Goal: Task Accomplishment & Management: Manage account settings

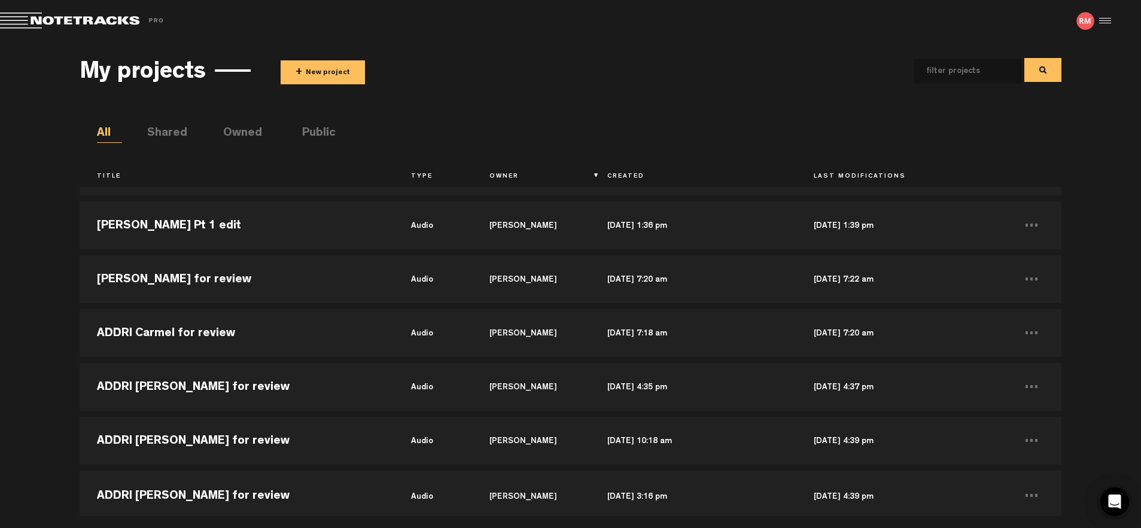
scroll to position [1071, 0]
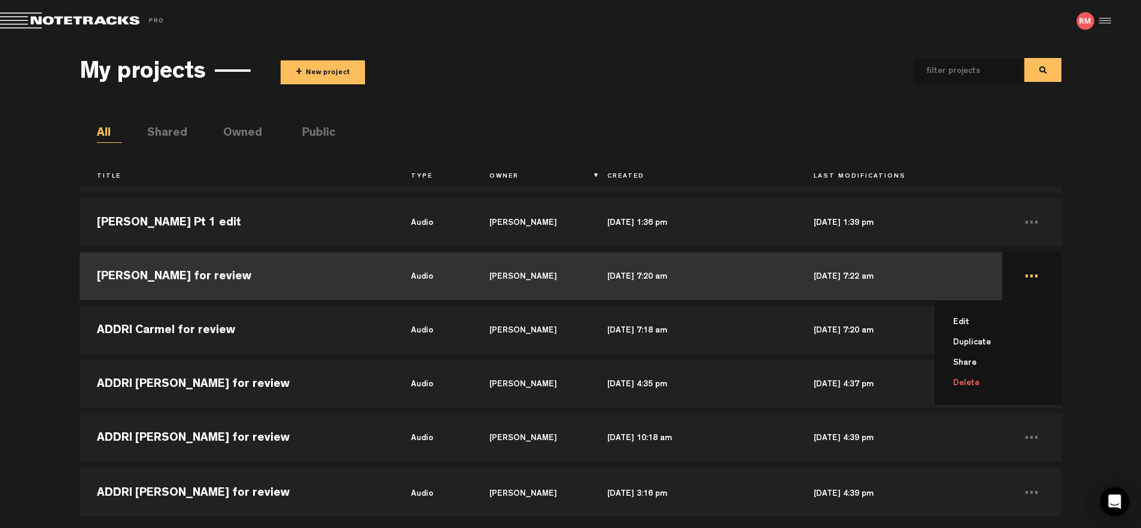
click at [960, 385] on li "Delete" at bounding box center [1005, 383] width 112 height 20
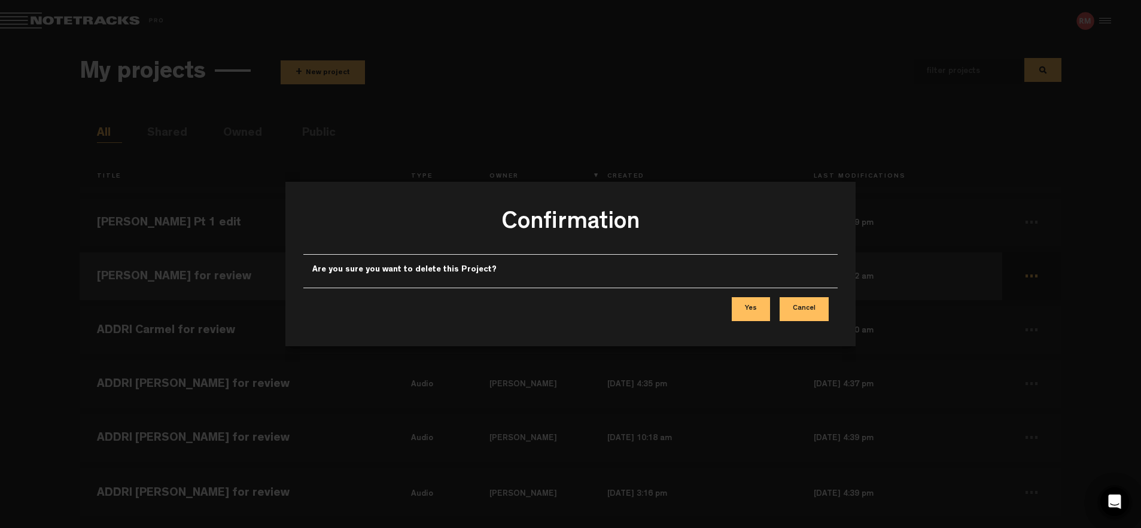
drag, startPoint x: 750, startPoint y: 301, endPoint x: 779, endPoint y: 302, distance: 28.7
click at [752, 301] on button "Yes" at bounding box center [751, 309] width 38 height 24
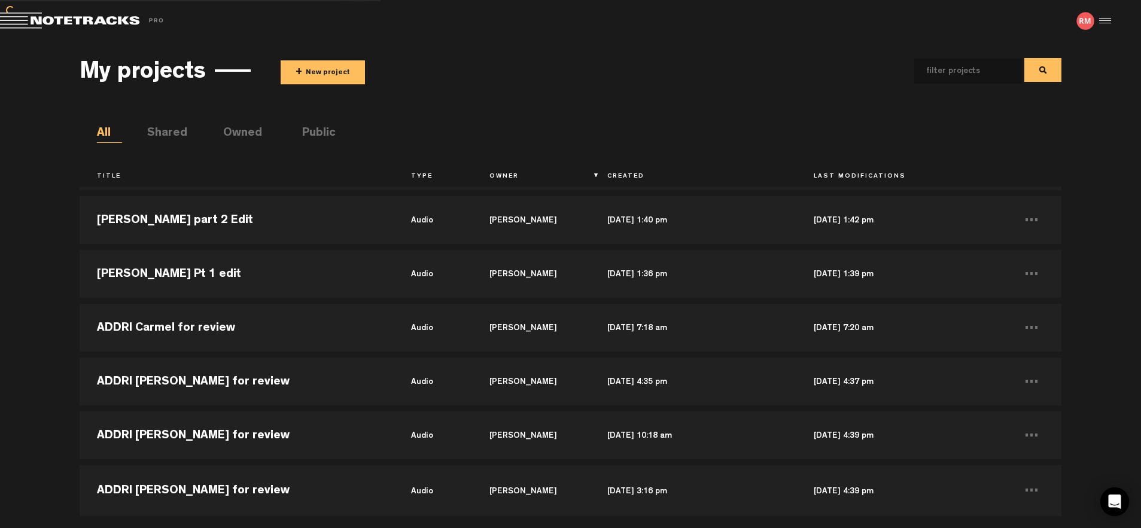
scroll to position [1020, 0]
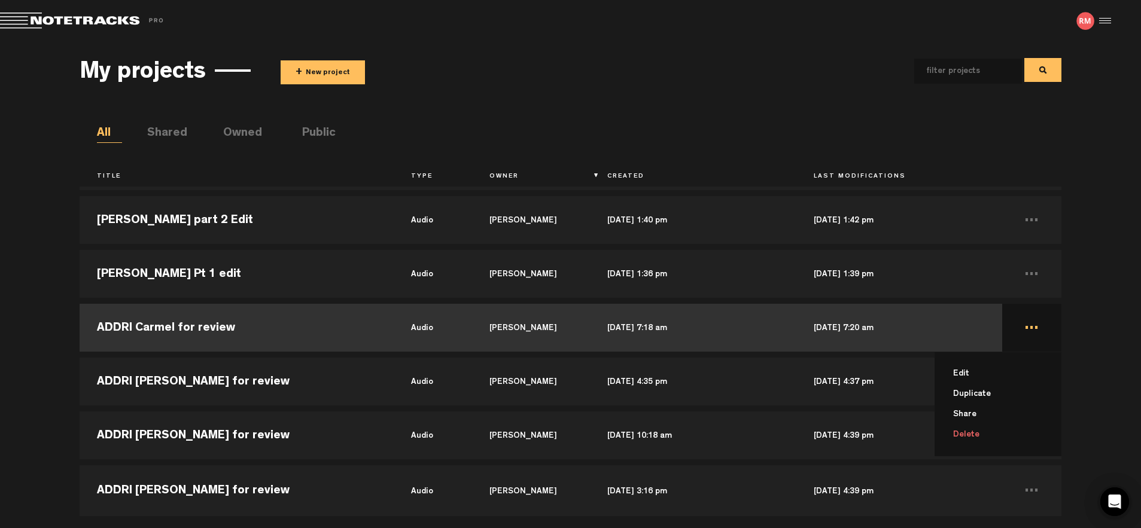
click at [971, 434] on li "Delete" at bounding box center [1005, 435] width 112 height 20
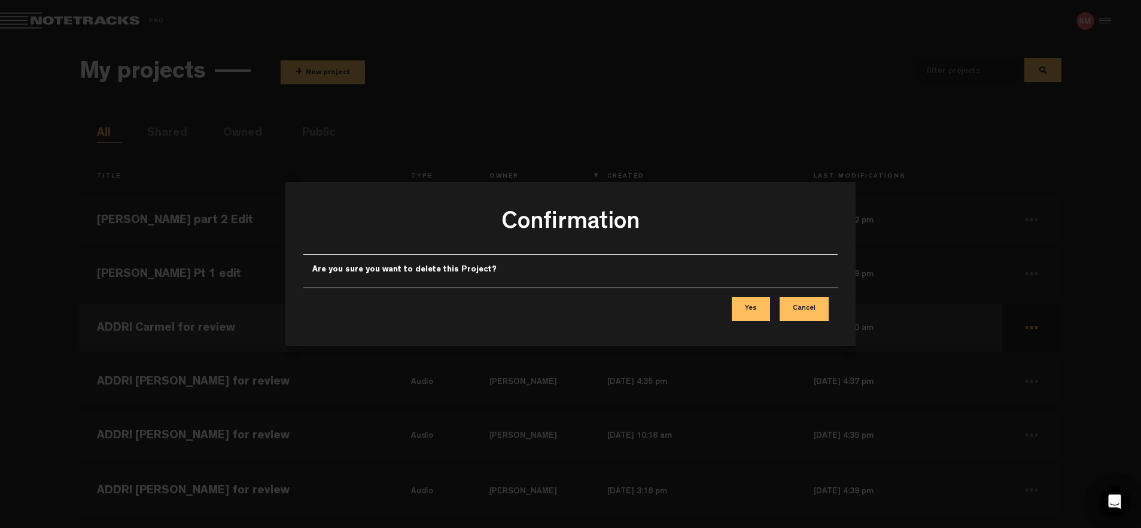
click at [761, 308] on button "Yes" at bounding box center [751, 309] width 38 height 24
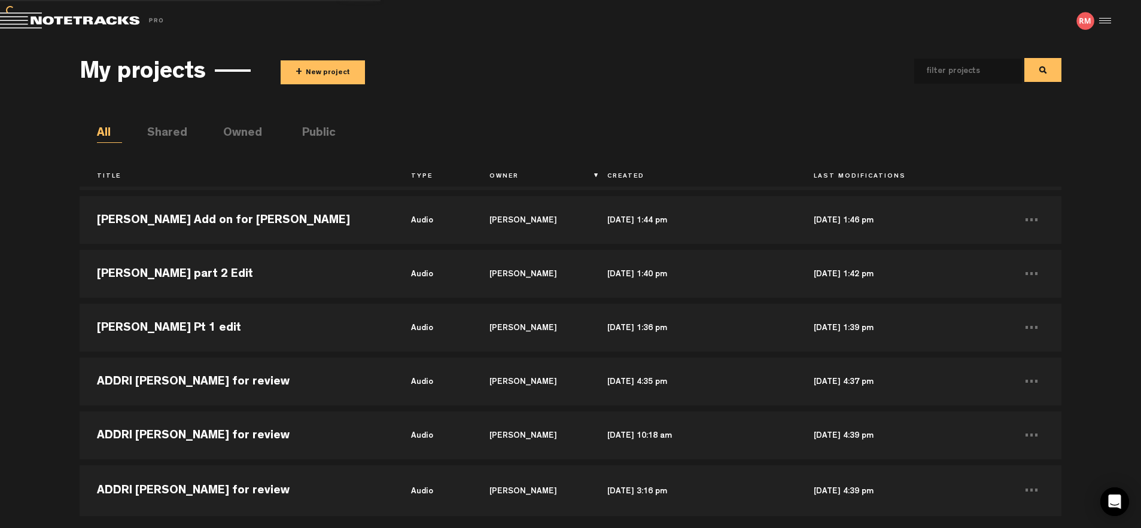
scroll to position [966, 0]
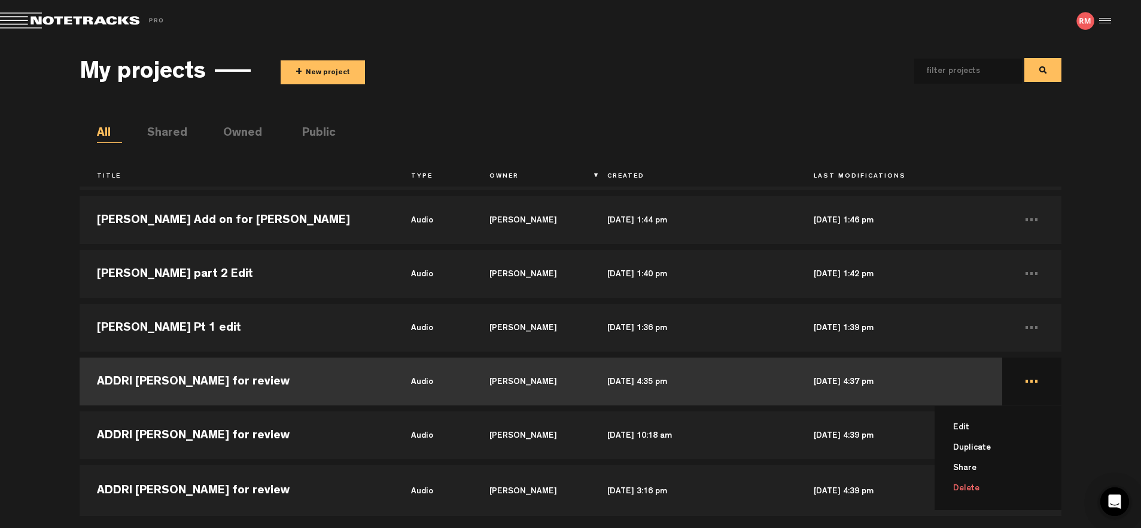
click at [966, 489] on li "Delete" at bounding box center [1005, 489] width 112 height 20
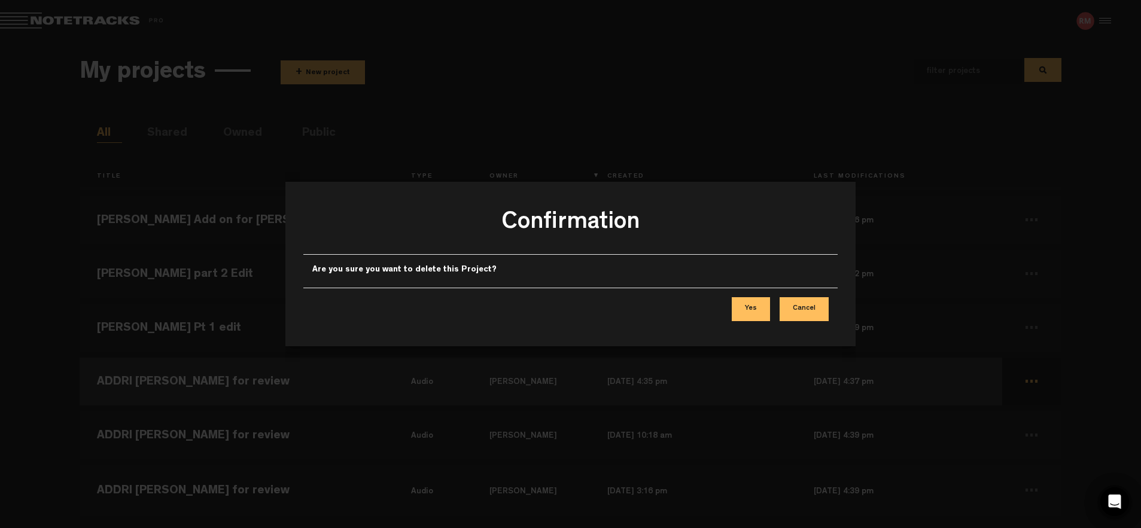
click at [756, 312] on button "Yes" at bounding box center [751, 309] width 38 height 24
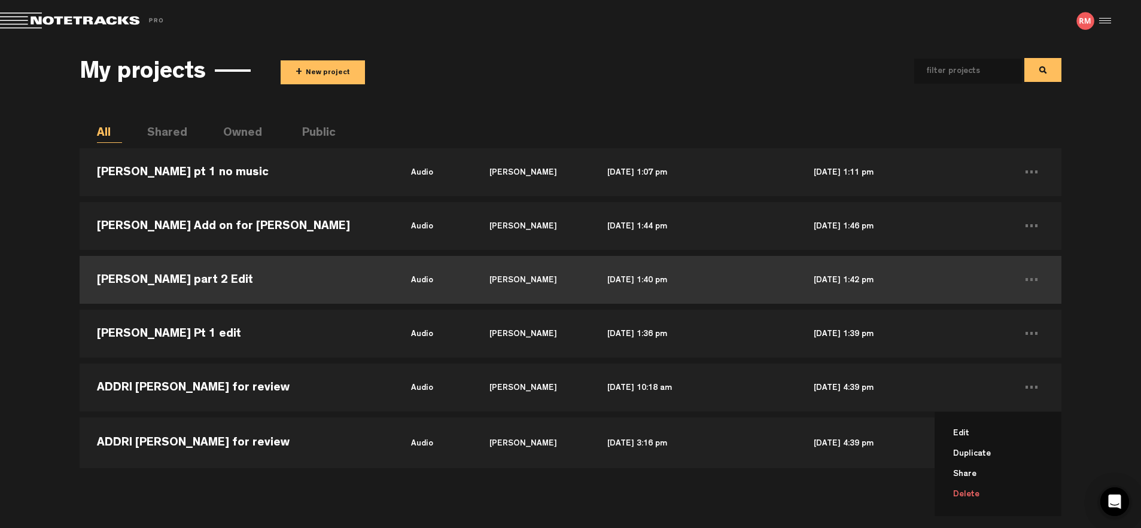
scroll to position [0, 0]
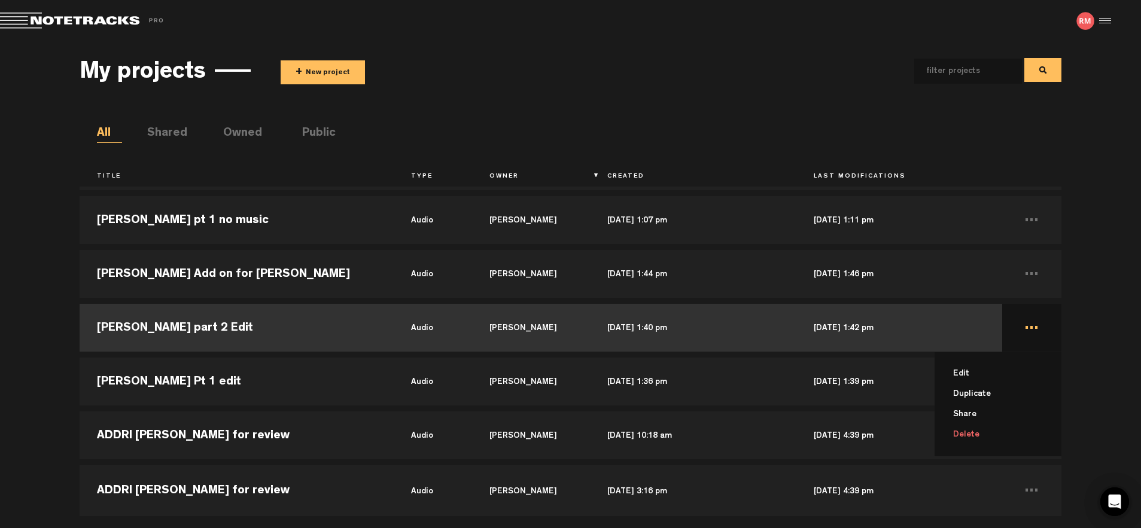
click at [975, 431] on li "Delete" at bounding box center [1005, 435] width 112 height 20
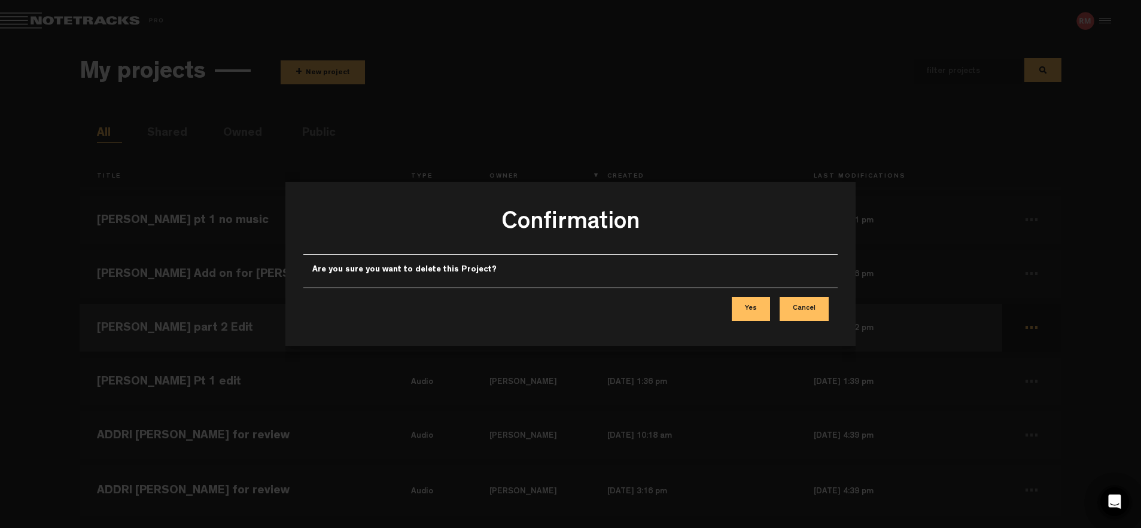
click at [743, 306] on button "Yes" at bounding box center [751, 309] width 38 height 24
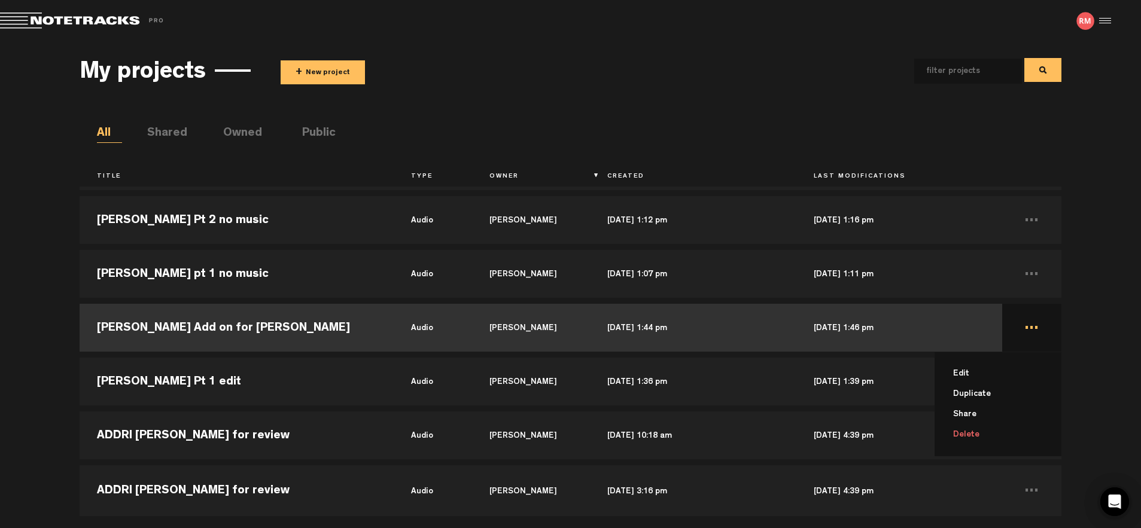
click at [959, 434] on li "Delete" at bounding box center [1005, 435] width 112 height 20
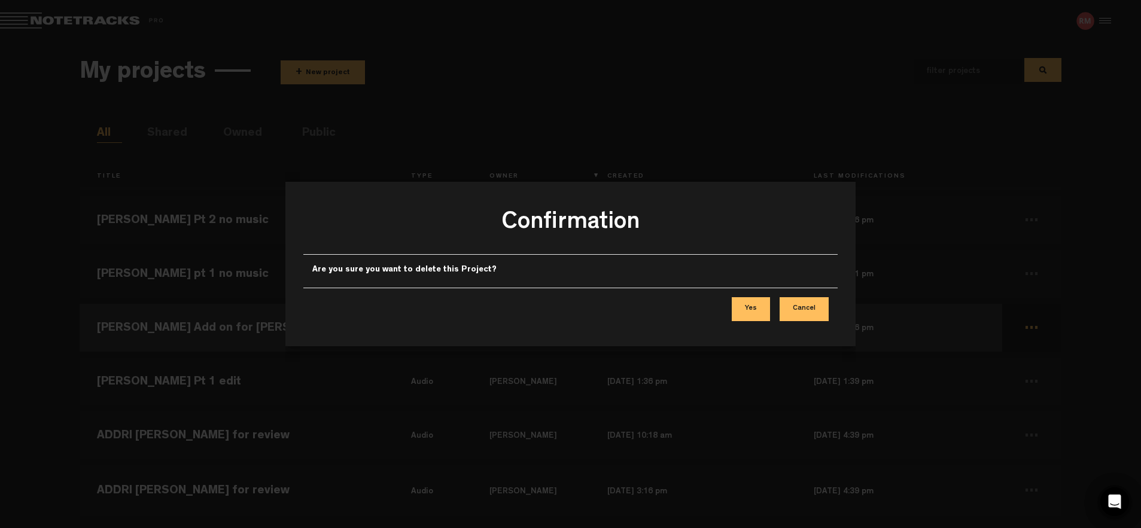
drag, startPoint x: 751, startPoint y: 308, endPoint x: 764, endPoint y: 311, distance: 12.9
click at [752, 308] on button "Yes" at bounding box center [751, 309] width 38 height 24
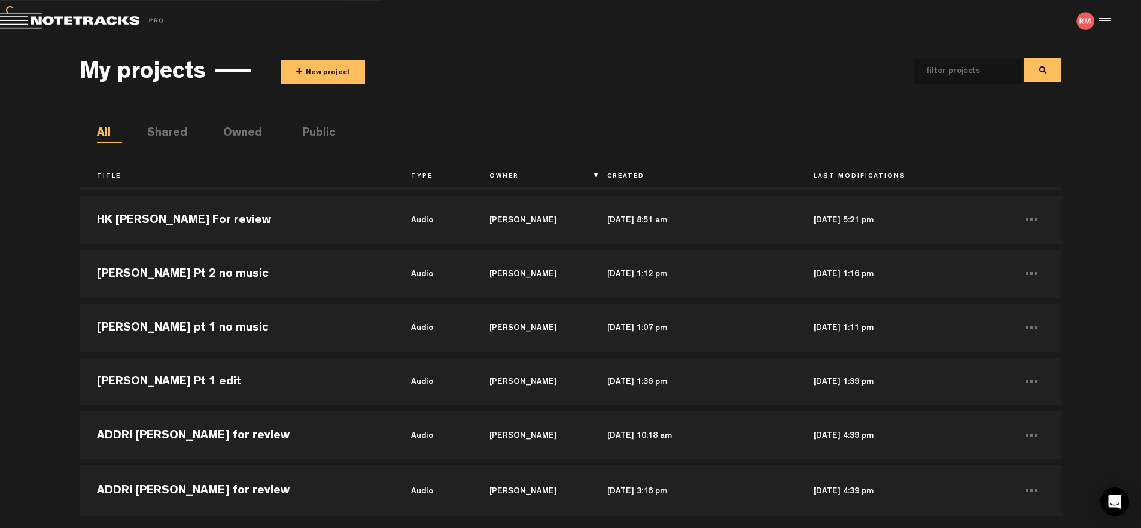
scroll to position [804, 0]
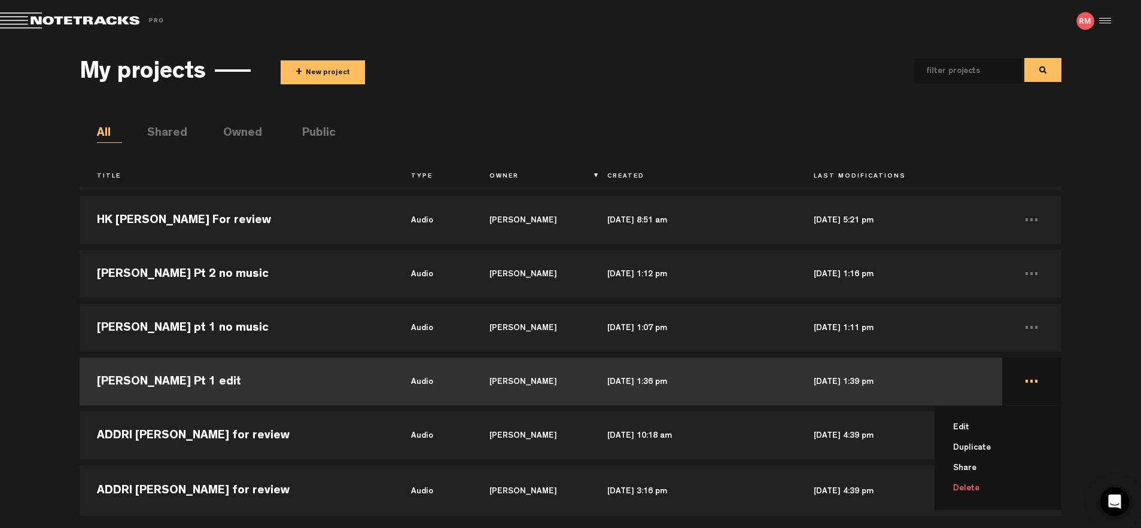
click at [957, 485] on li "Delete" at bounding box center [1005, 489] width 112 height 20
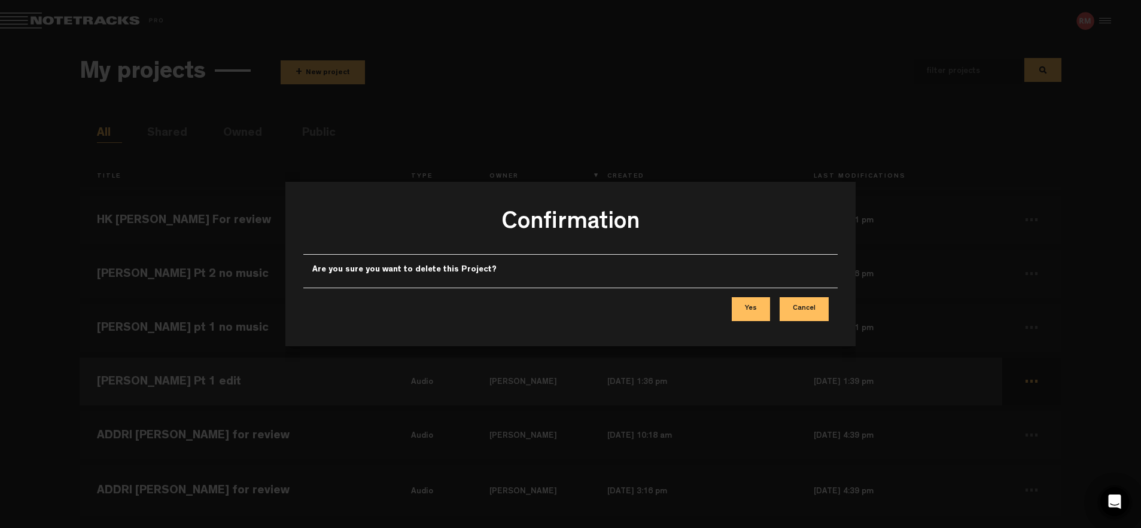
click at [764, 310] on button "Yes" at bounding box center [751, 309] width 38 height 24
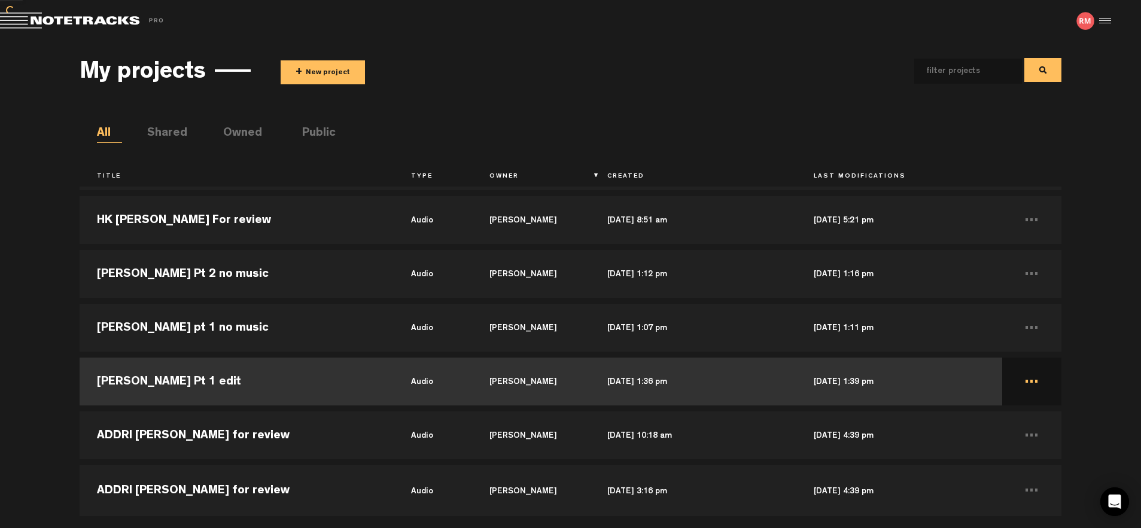
scroll to position [750, 0]
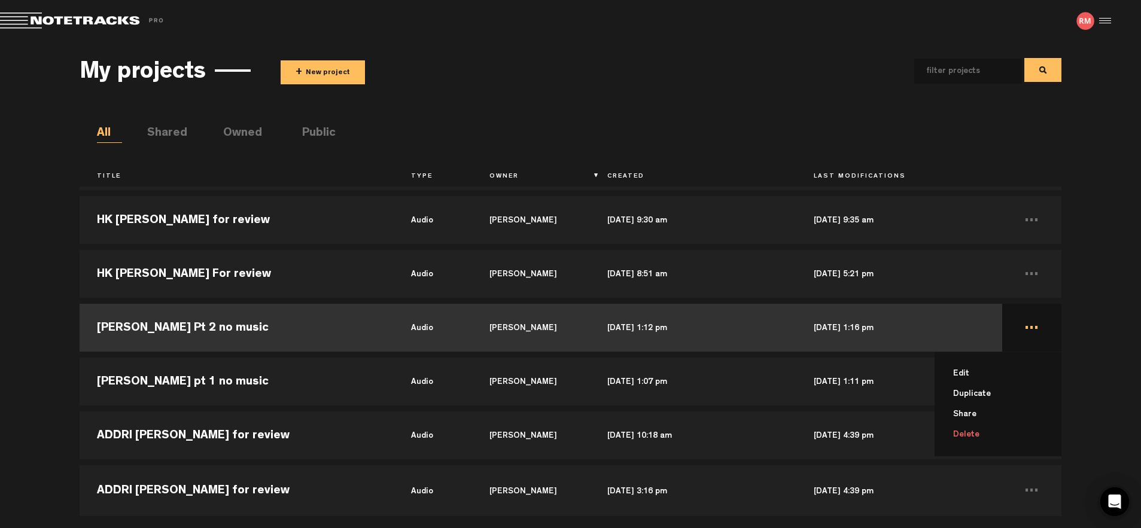
click at [970, 435] on li "Delete" at bounding box center [1005, 435] width 112 height 20
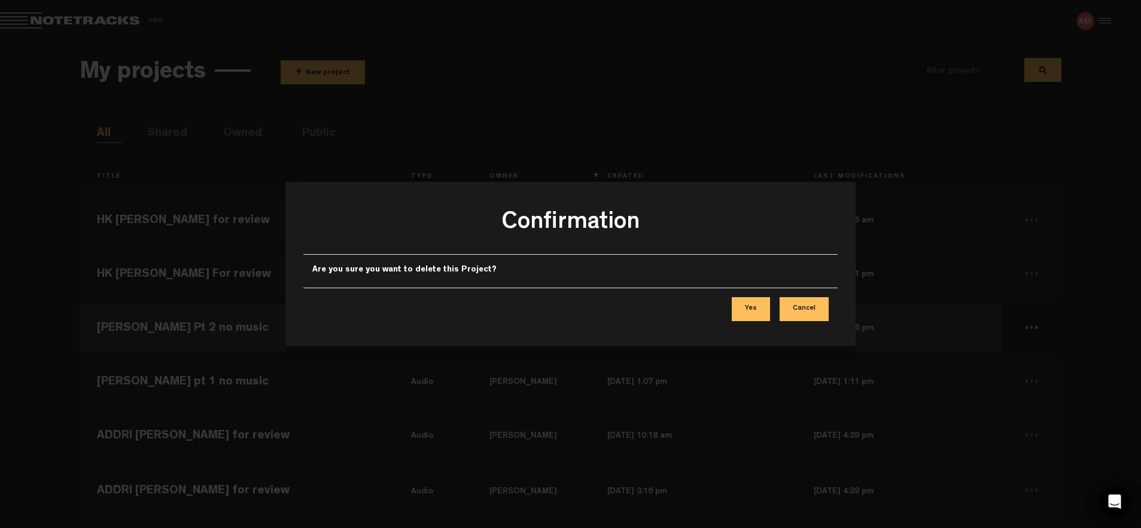
click at [747, 309] on button "Yes" at bounding box center [751, 309] width 38 height 24
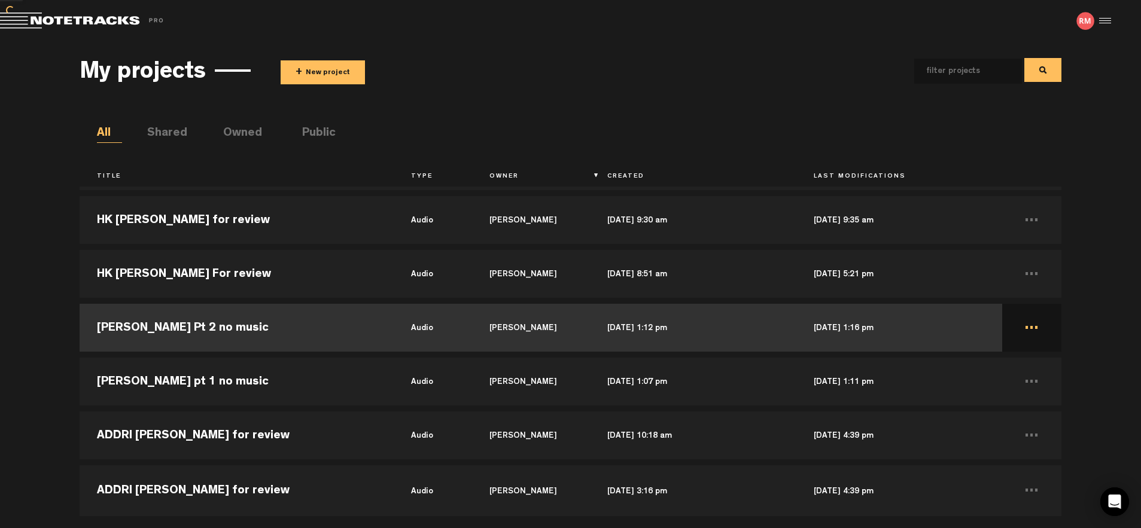
scroll to position [697, 0]
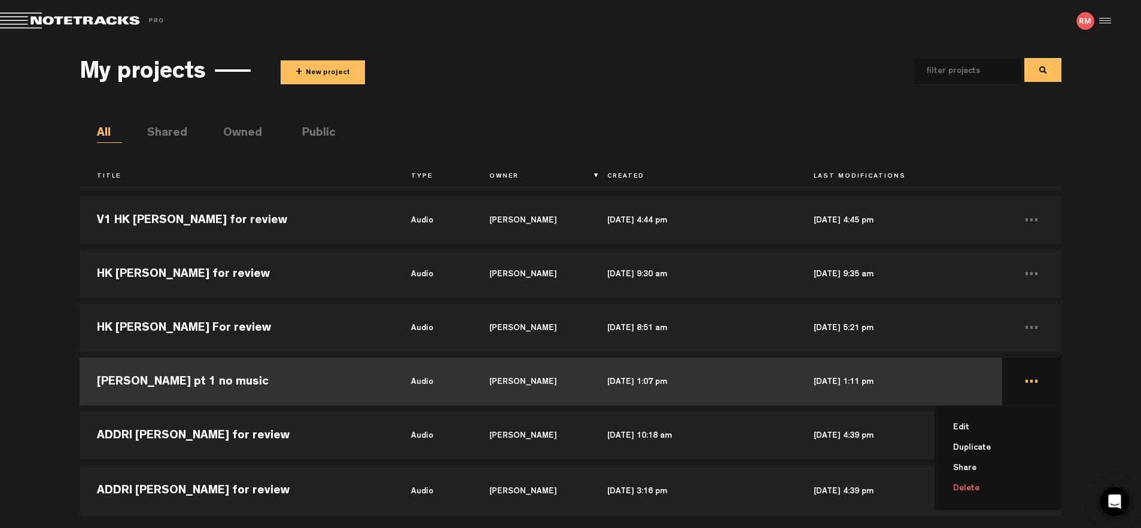
click at [965, 490] on li "Delete" at bounding box center [1005, 489] width 112 height 20
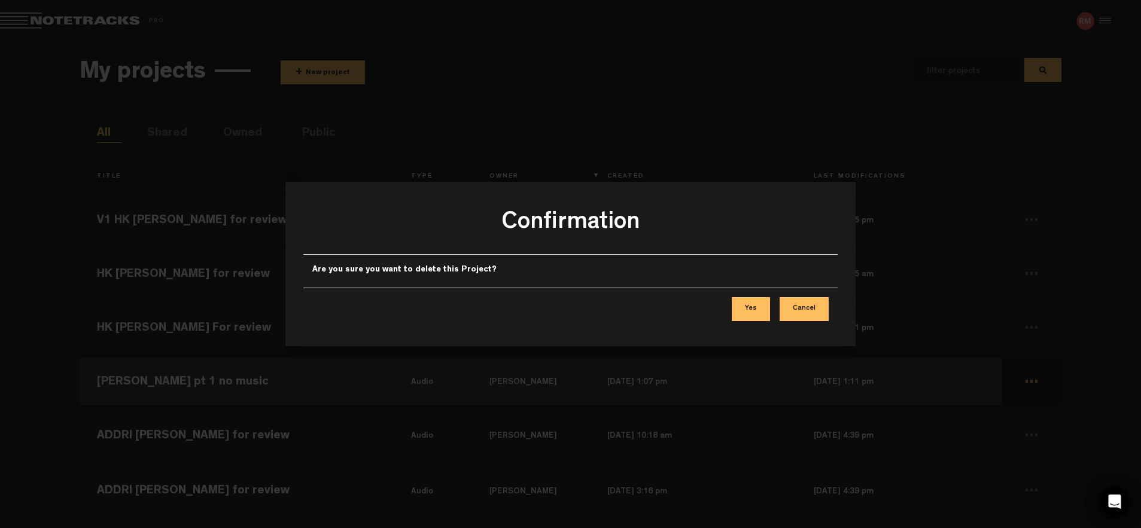
click at [752, 310] on button "Yes" at bounding box center [751, 309] width 38 height 24
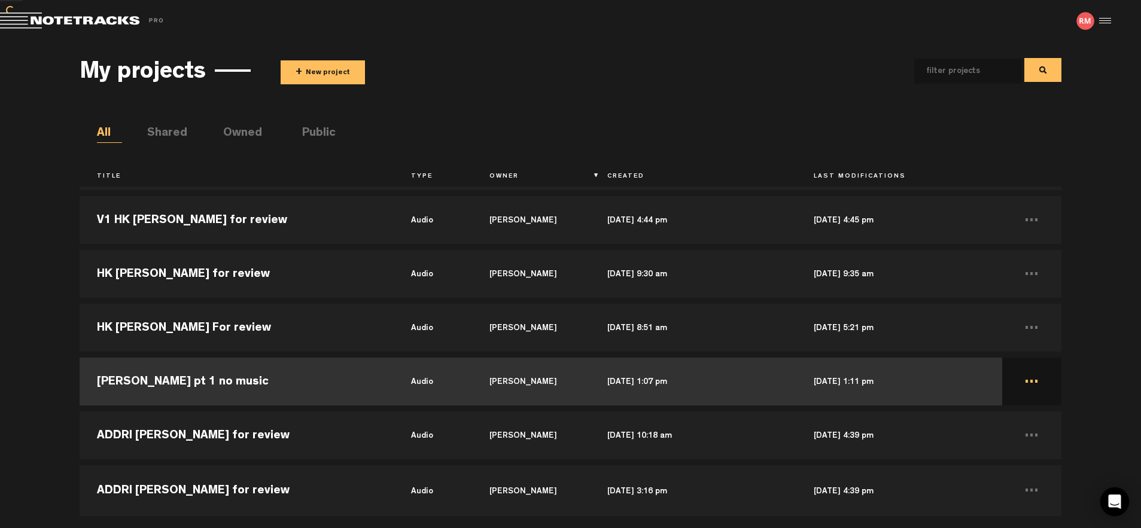
scroll to position [643, 0]
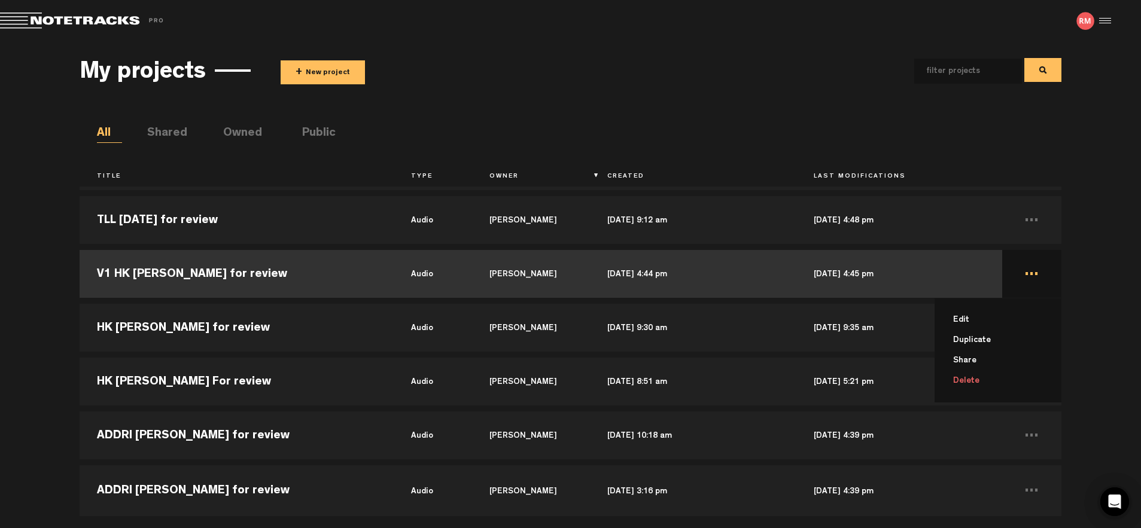
click at [968, 382] on li "Delete" at bounding box center [1005, 381] width 112 height 20
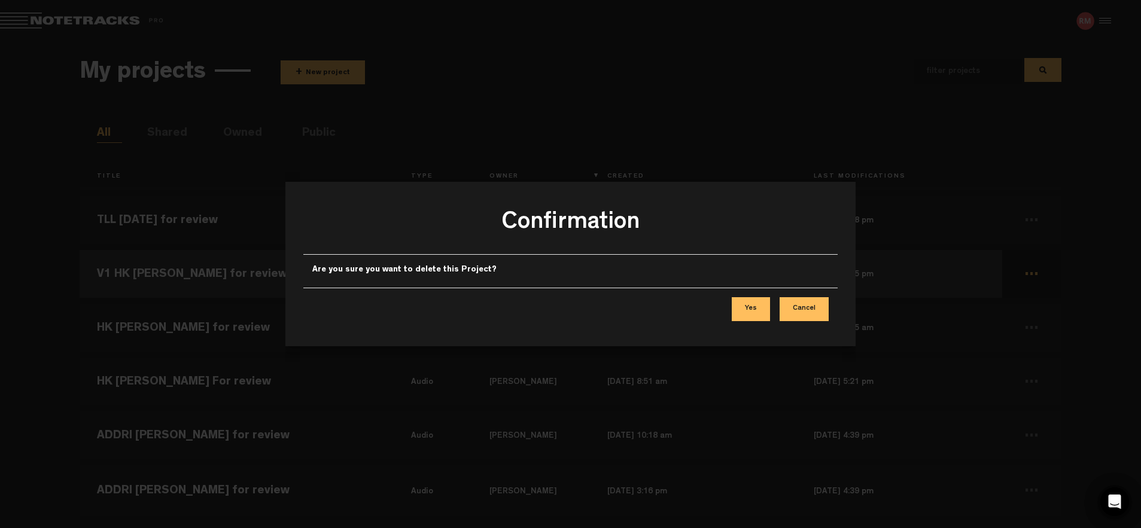
click at [750, 309] on button "Yes" at bounding box center [751, 309] width 38 height 24
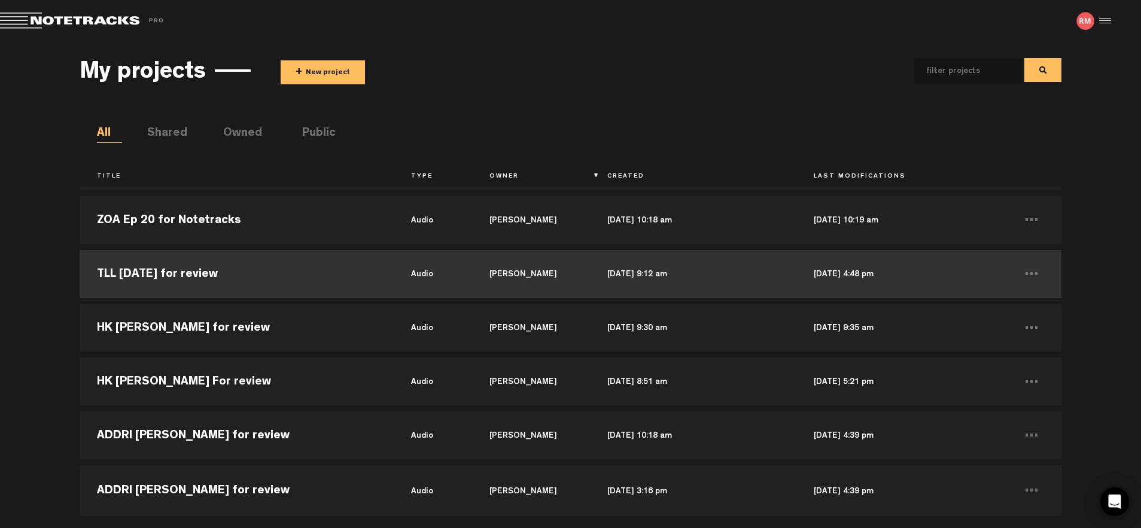
scroll to position [586, 0]
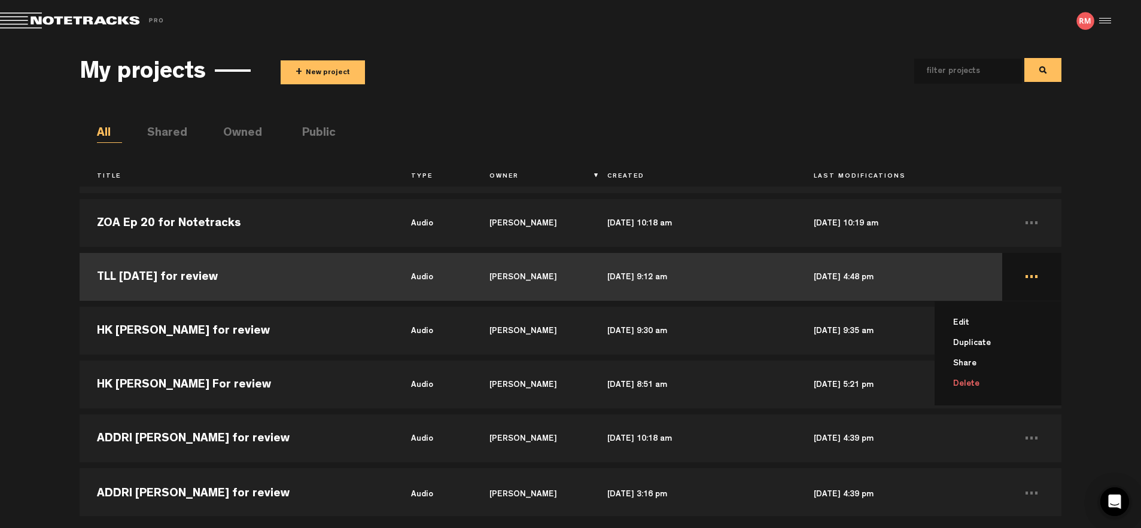
click at [963, 384] on li "Delete" at bounding box center [1005, 384] width 112 height 20
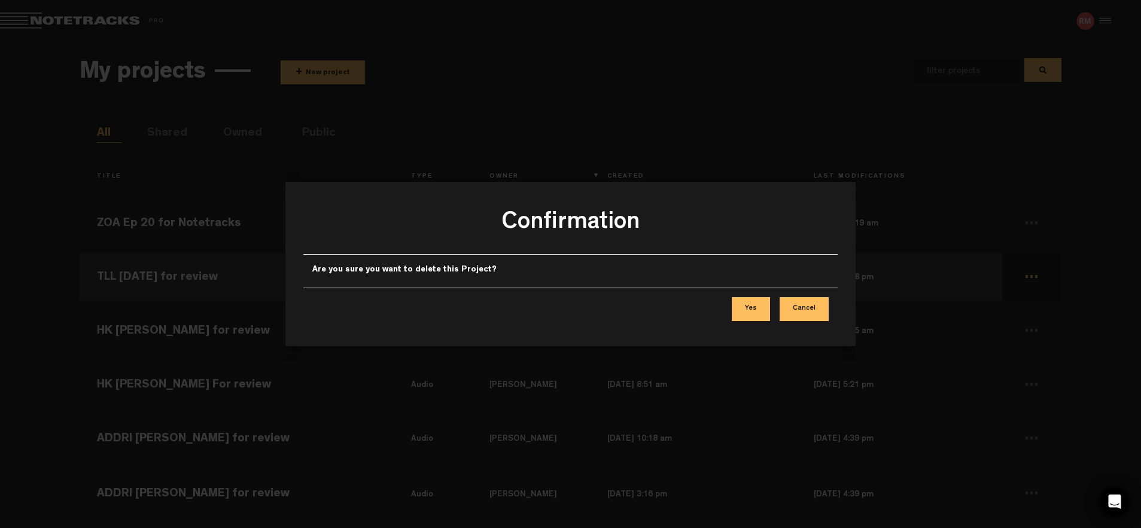
click at [763, 324] on div "Yes Cancel" at bounding box center [570, 309] width 535 height 42
click at [758, 314] on button "Yes" at bounding box center [751, 309] width 38 height 24
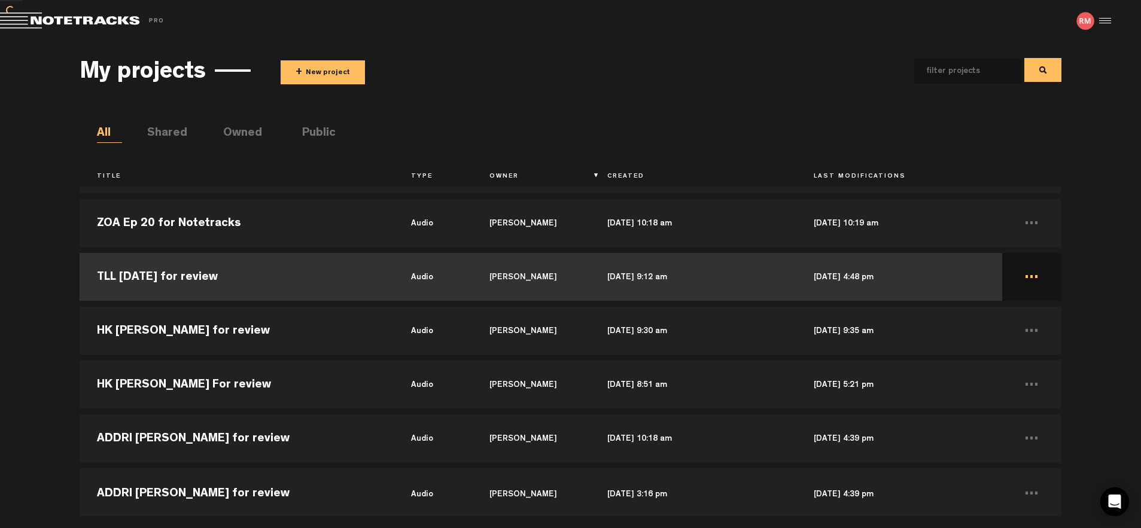
scroll to position [535, 0]
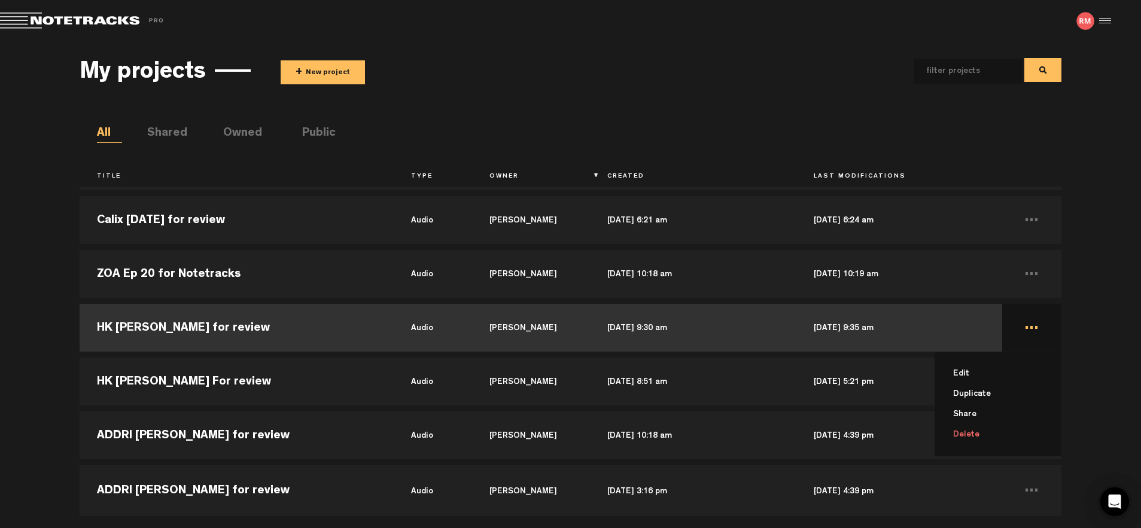
click at [963, 433] on li "Delete" at bounding box center [1005, 435] width 112 height 20
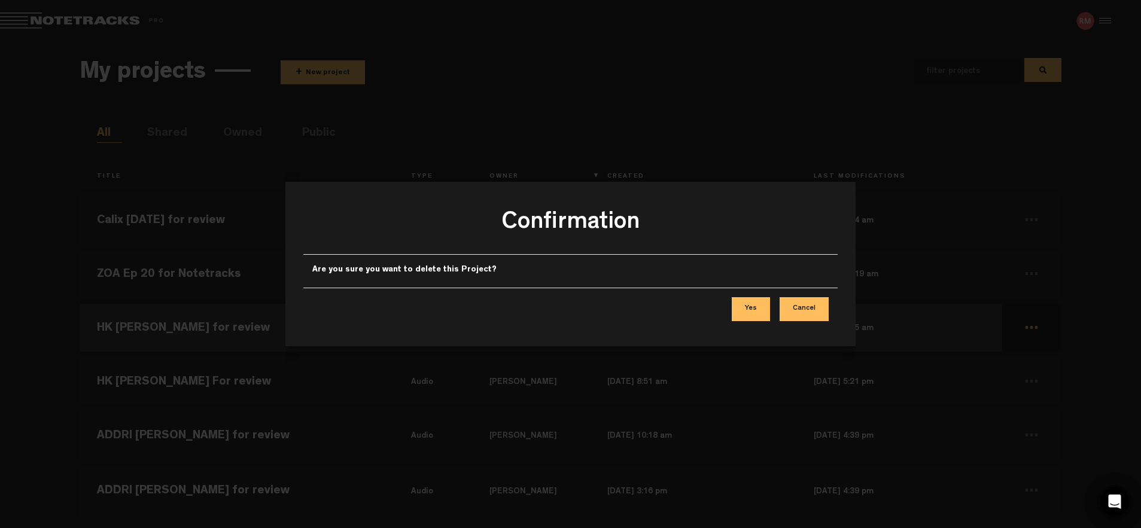
click at [755, 307] on button "Yes" at bounding box center [751, 309] width 38 height 24
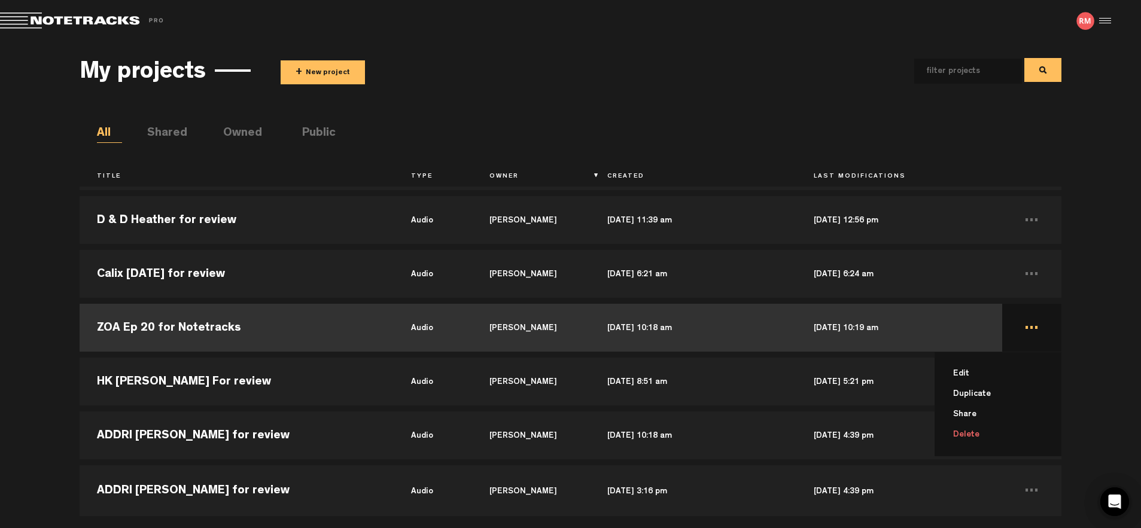
scroll to position [480, 0]
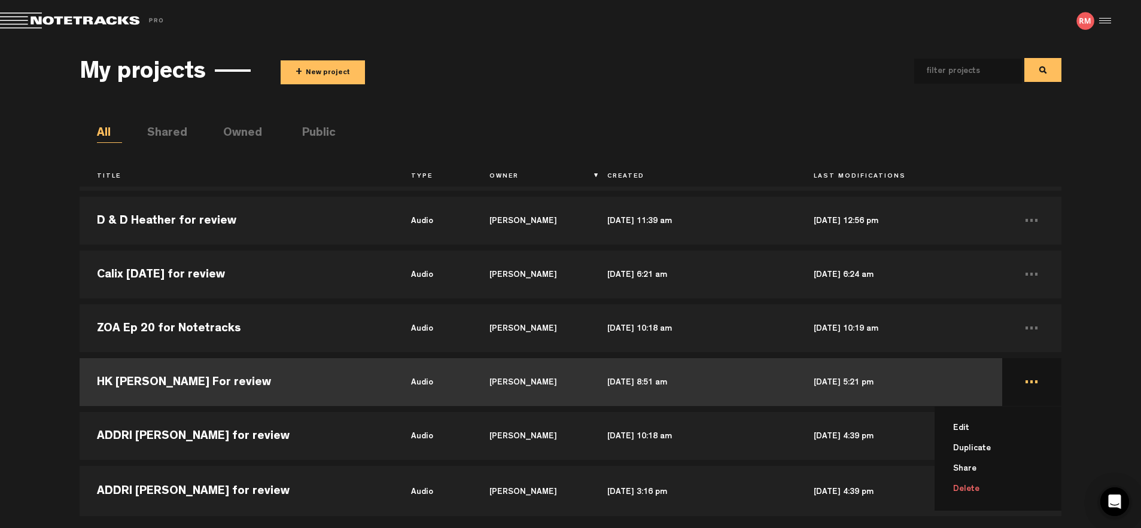
click at [971, 490] on li "Delete" at bounding box center [1005, 489] width 112 height 20
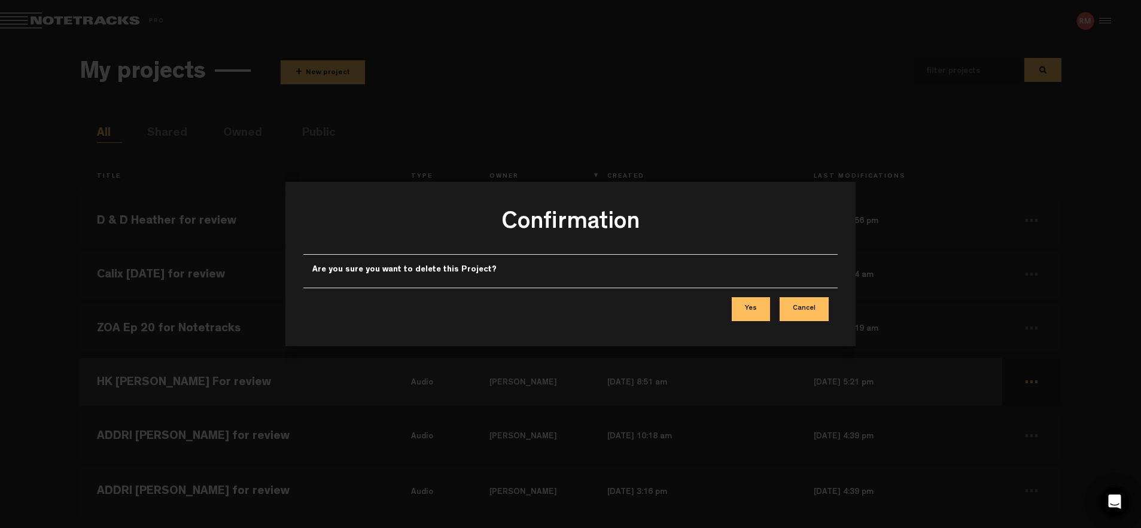
click at [764, 309] on button "Yes" at bounding box center [751, 309] width 38 height 24
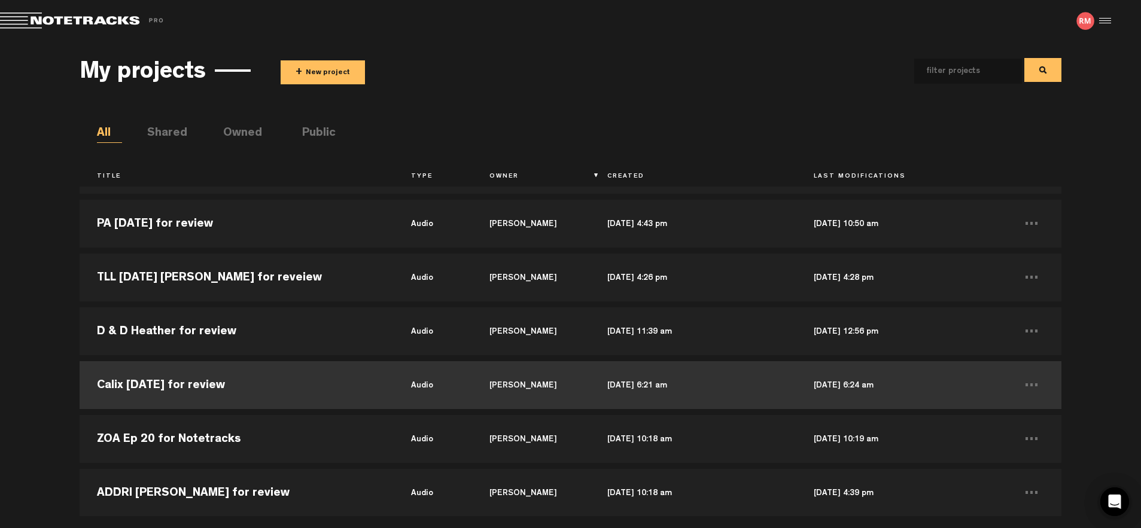
scroll to position [364, 0]
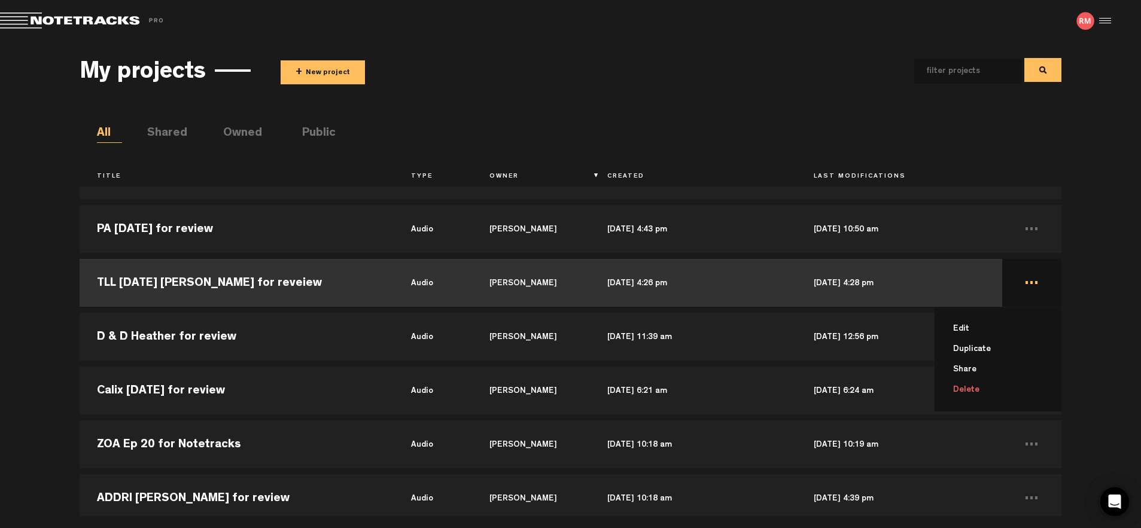
click at [972, 390] on li "Delete" at bounding box center [1005, 390] width 112 height 20
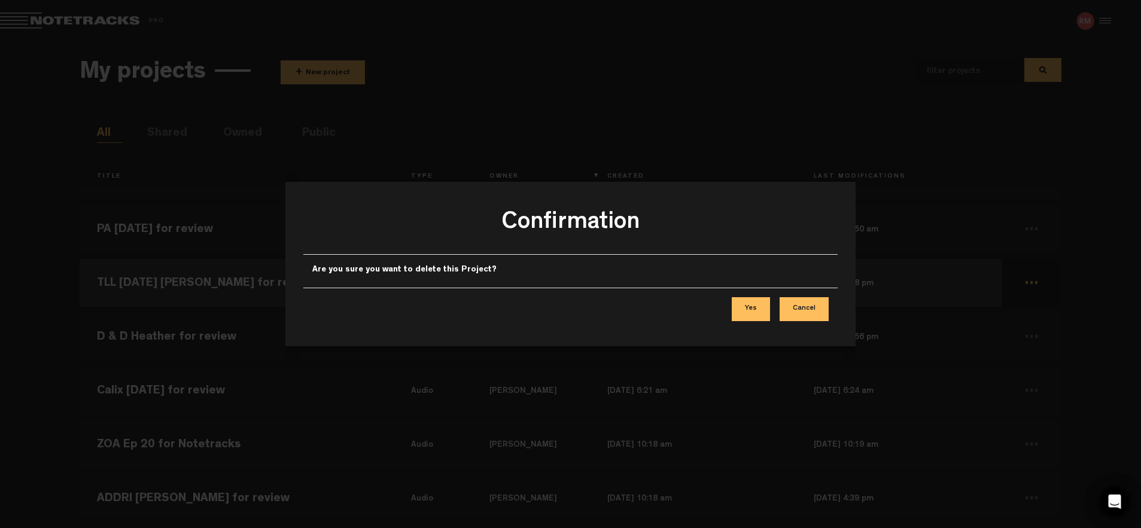
click at [755, 312] on button "Yes" at bounding box center [751, 309] width 38 height 24
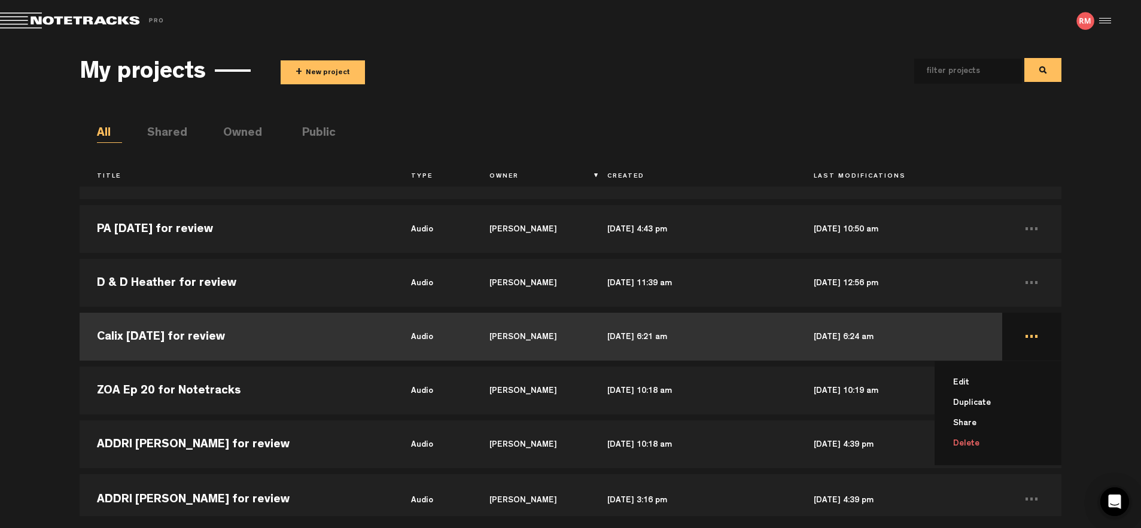
click at [968, 445] on li "Delete" at bounding box center [1005, 444] width 112 height 20
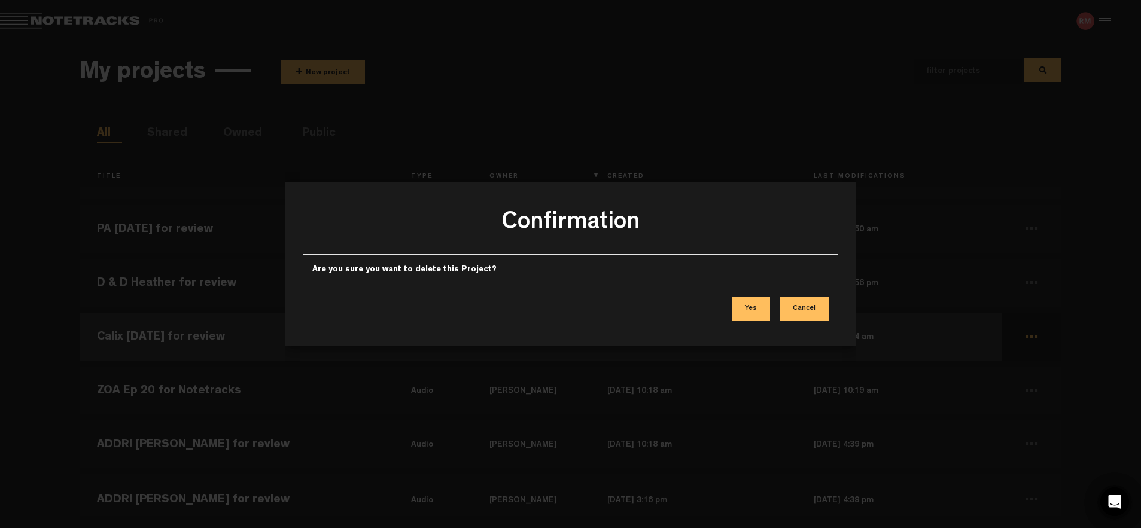
click at [758, 308] on button "Yes" at bounding box center [751, 309] width 38 height 24
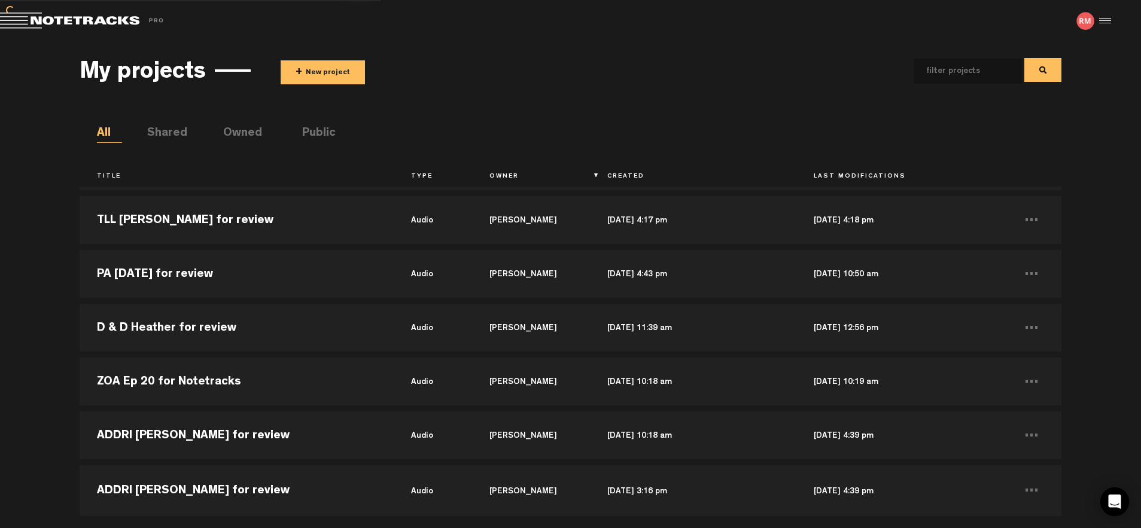
scroll to position [320, 0]
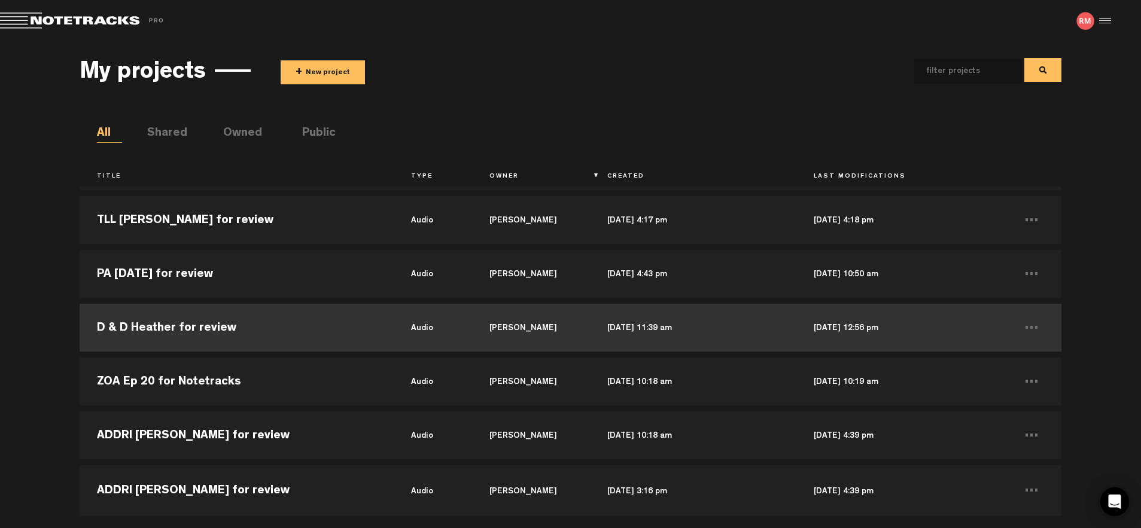
click at [186, 327] on td "D & D Heather for review" at bounding box center [237, 328] width 314 height 54
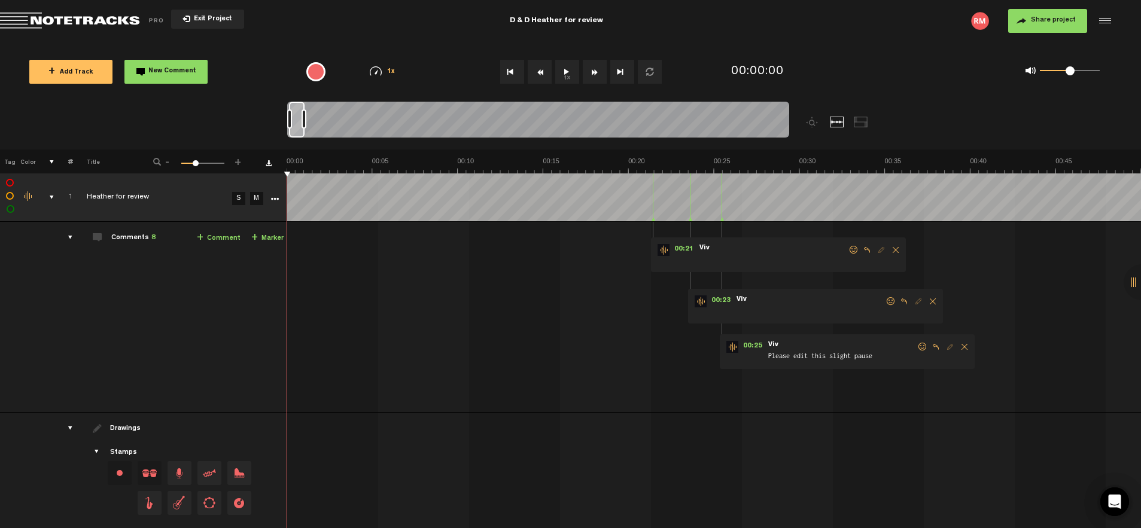
click at [278, 198] on icon "More" at bounding box center [274, 199] width 8 height 8
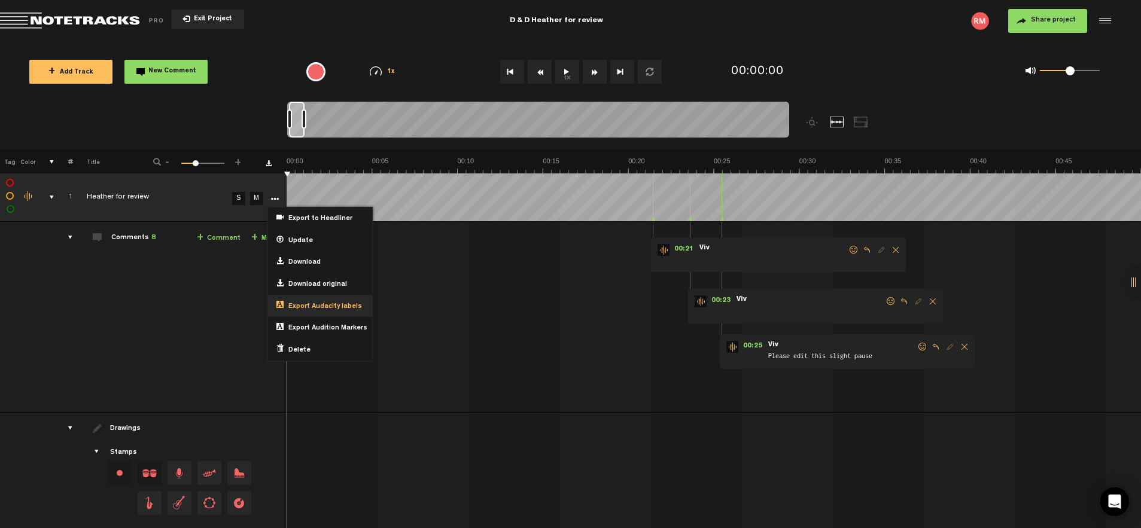
click at [300, 308] on span "Export Audacity labels" at bounding box center [323, 307] width 78 height 10
